Goal: Check status: Check status

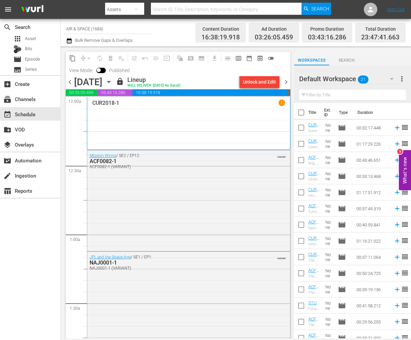
click at [110, 81] on icon "button" at bounding box center [108, 82] width 3 height 2
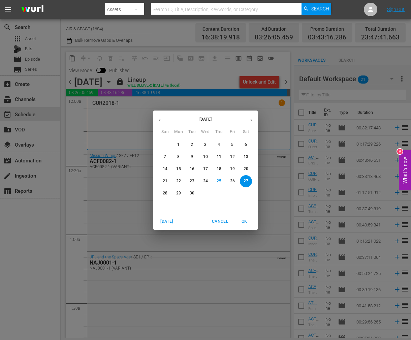
click at [177, 192] on p "29" at bounding box center [178, 193] width 5 height 6
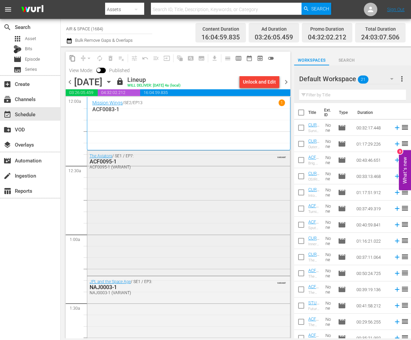
click at [106, 161] on div "ACF0095-1" at bounding box center [172, 161] width 164 height 6
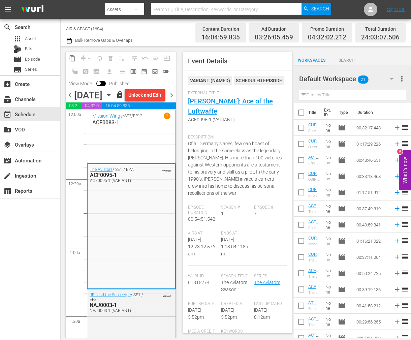
click at [174, 99] on span "chevron_right" at bounding box center [171, 95] width 8 height 8
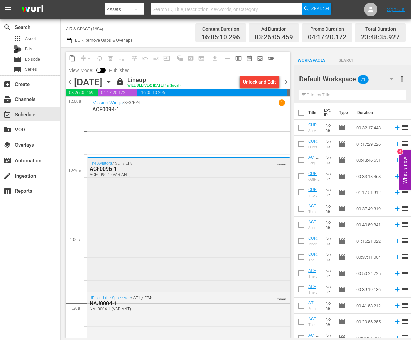
click at [108, 169] on div "ACF0096-1" at bounding box center [172, 169] width 164 height 6
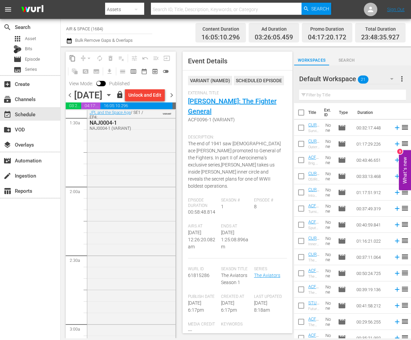
scroll to position [204, 0]
click at [103, 120] on div "NAJ0004-1" at bounding box center [117, 117] width 55 height 6
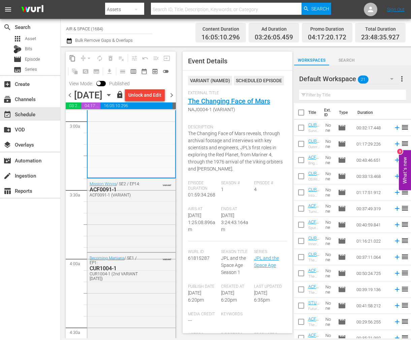
scroll to position [422, 0]
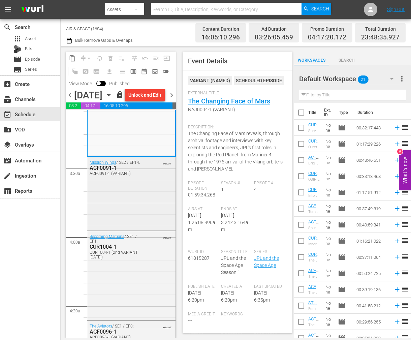
click at [106, 171] on div "ACF0091-1" at bounding box center [117, 168] width 55 height 6
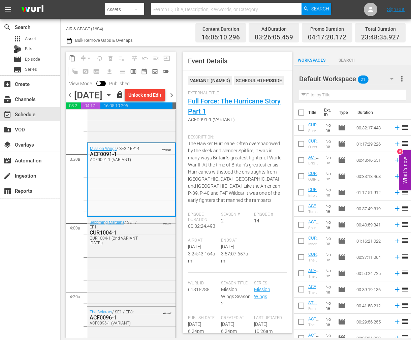
scroll to position [458, 0]
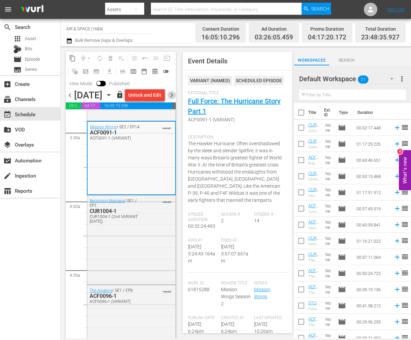
click at [172, 99] on span "chevron_right" at bounding box center [171, 95] width 8 height 8
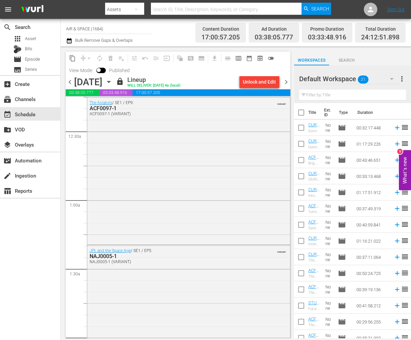
scroll to position [1, 0]
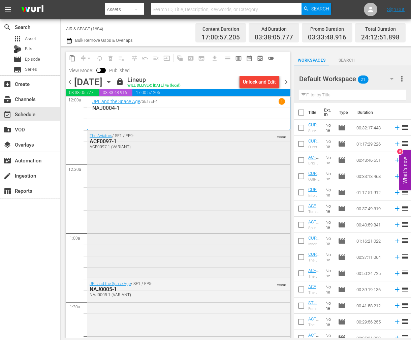
click at [112, 141] on div "ACF0097-1" at bounding box center [172, 141] width 164 height 6
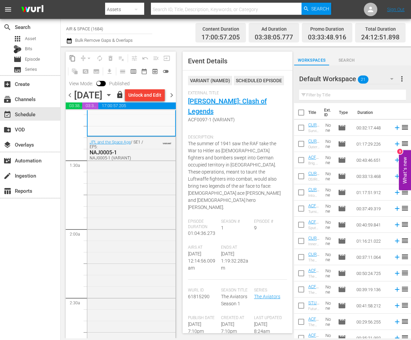
scroll to position [161, 0]
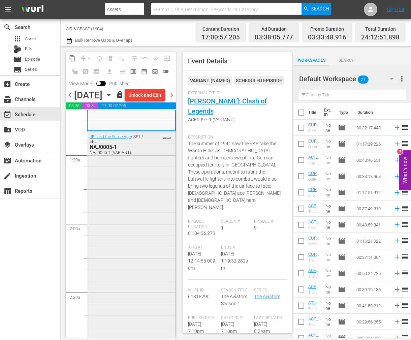
click at [109, 150] on div "NAJ0005-1" at bounding box center [117, 147] width 55 height 6
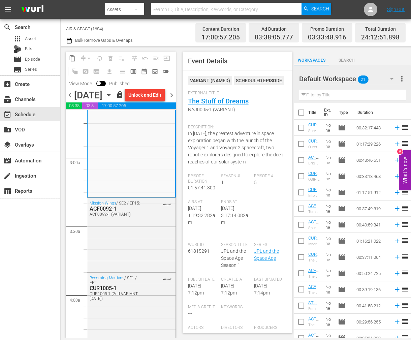
scroll to position [375, 0]
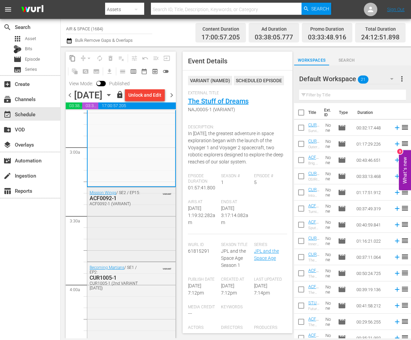
click at [107, 201] on div "ACF0092-1" at bounding box center [117, 198] width 55 height 6
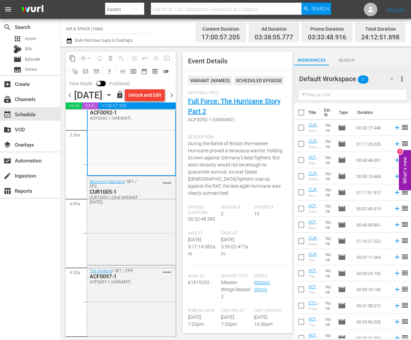
scroll to position [497, 0]
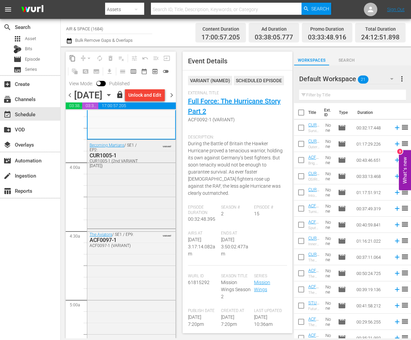
click at [114, 158] on div "CUR1005-1" at bounding box center [117, 155] width 55 height 6
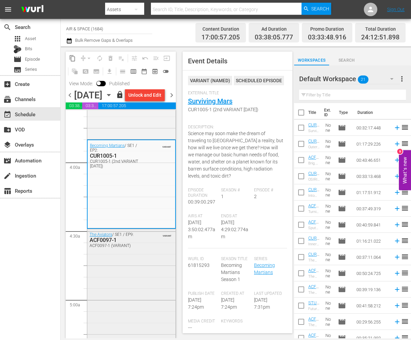
click at [106, 243] on div "ACF0097-1" at bounding box center [117, 240] width 55 height 6
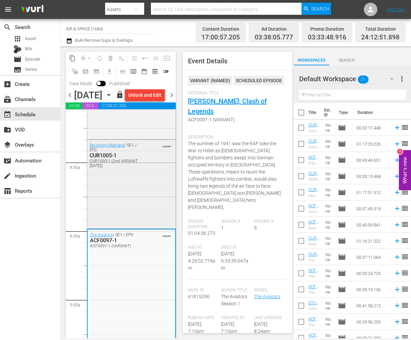
click at [111, 158] on div "CUR1005-1" at bounding box center [117, 155] width 55 height 6
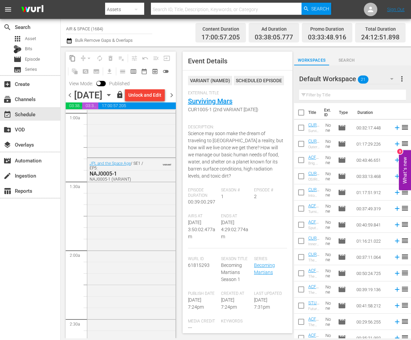
scroll to position [62, 0]
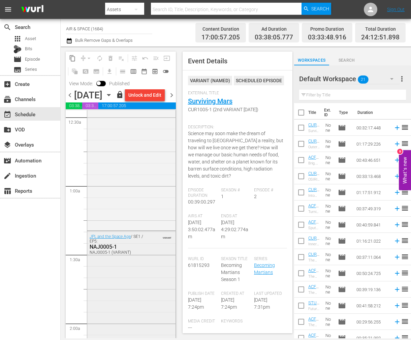
click at [106, 250] on div "NAJ0005-1" at bounding box center [117, 246] width 55 height 6
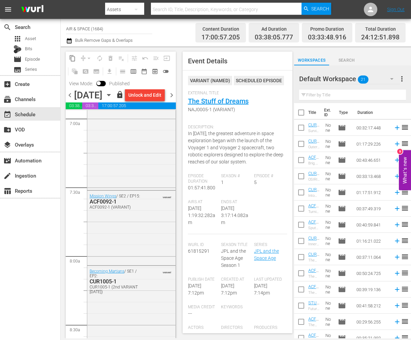
scroll to position [994, 0]
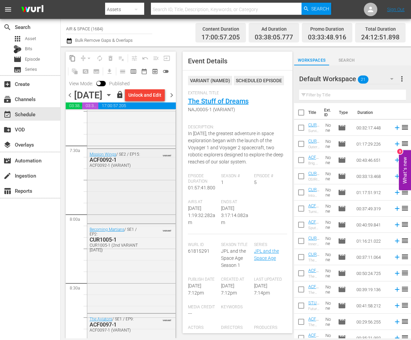
click at [107, 163] on div "ACF0092-1" at bounding box center [117, 159] width 55 height 6
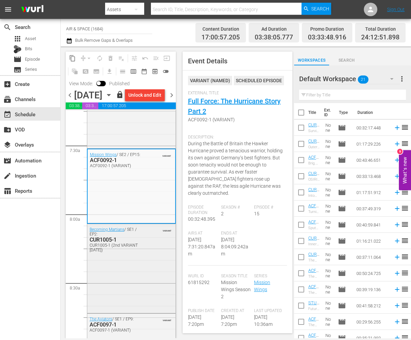
click at [107, 243] on div "CUR1005-1" at bounding box center [117, 239] width 55 height 6
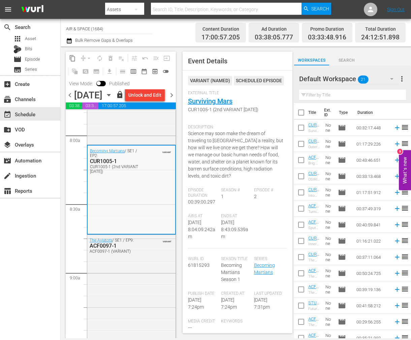
scroll to position [1099, 0]
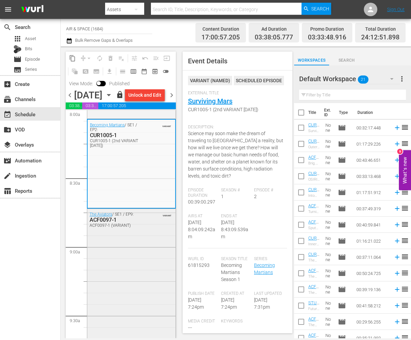
click at [111, 223] on div "ACF0097-1" at bounding box center [117, 219] width 55 height 6
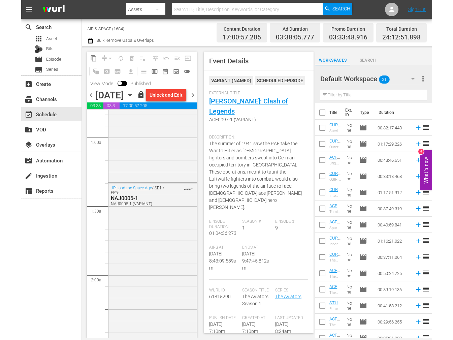
scroll to position [173, 0]
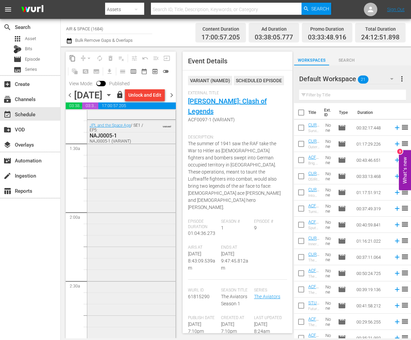
click at [108, 139] on div "NAJ0005-1" at bounding box center [117, 135] width 55 height 6
